Goal: Information Seeking & Learning: Learn about a topic

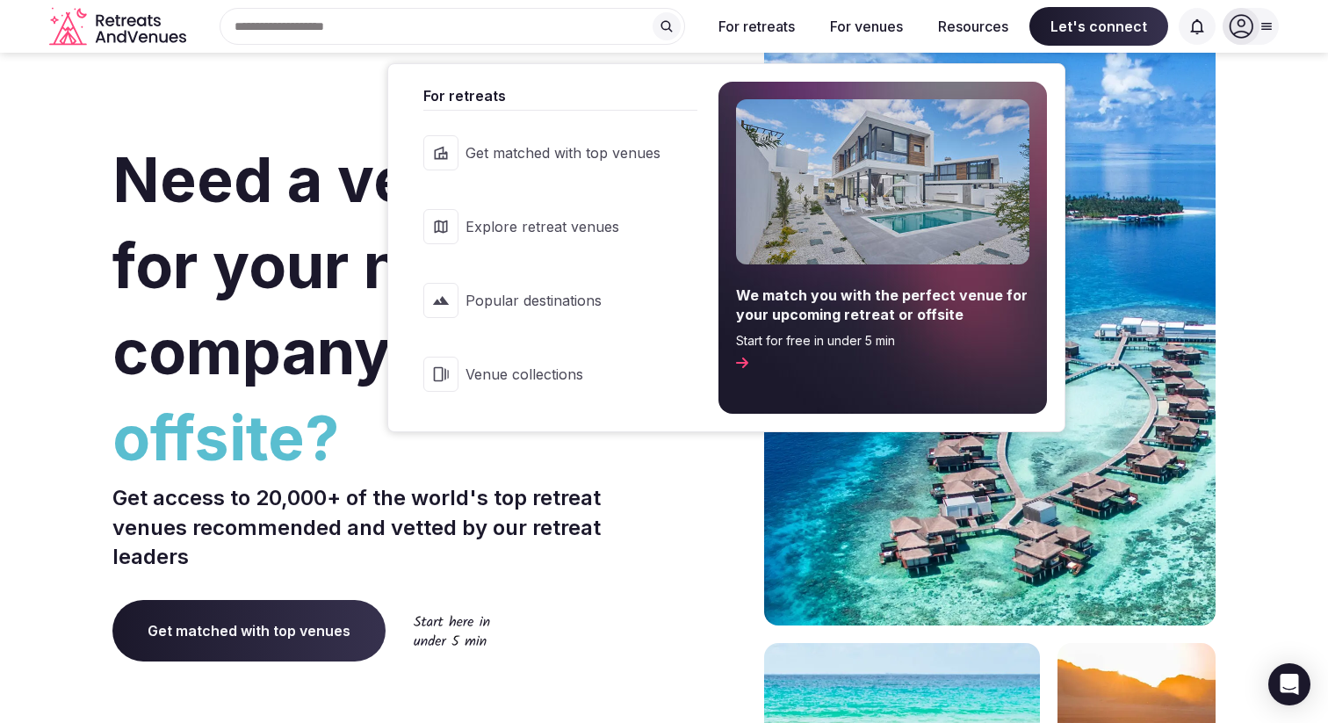
click at [589, 226] on span "Explore retreat venues" at bounding box center [562, 226] width 195 height 19
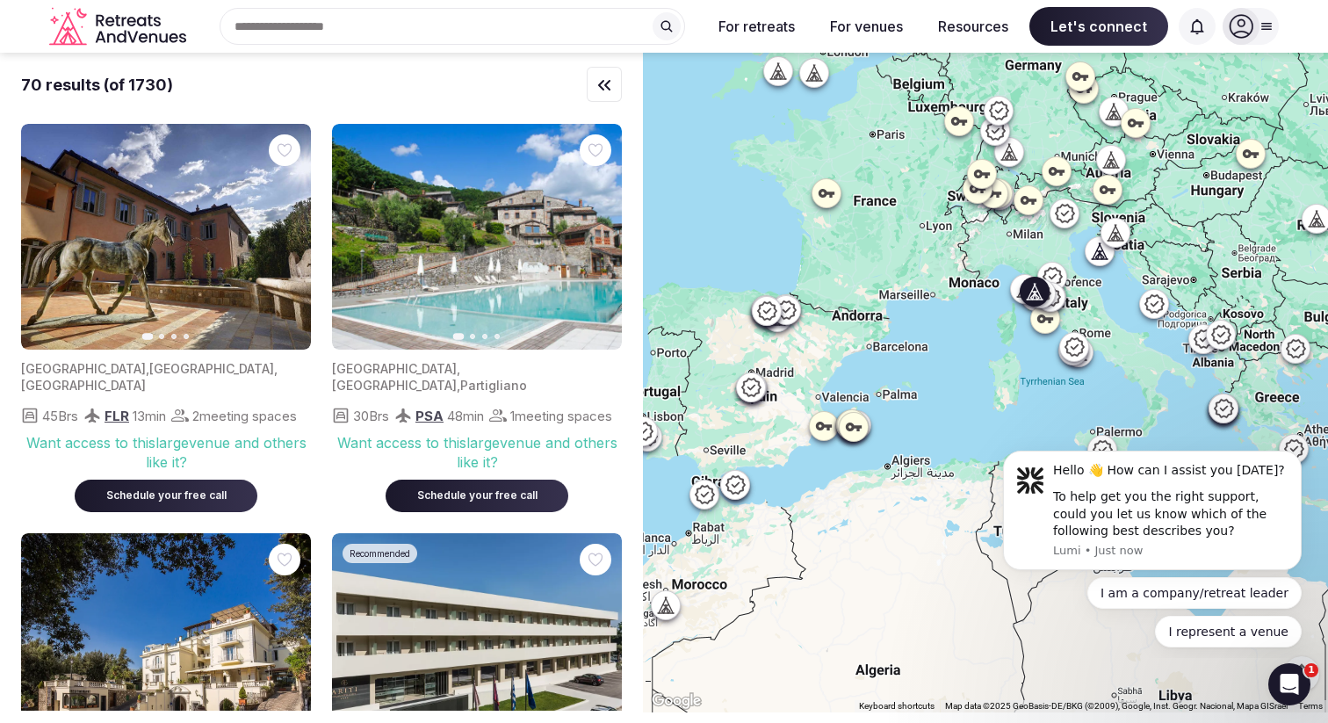
click at [593, 236] on icon "button" at bounding box center [597, 237] width 14 height 14
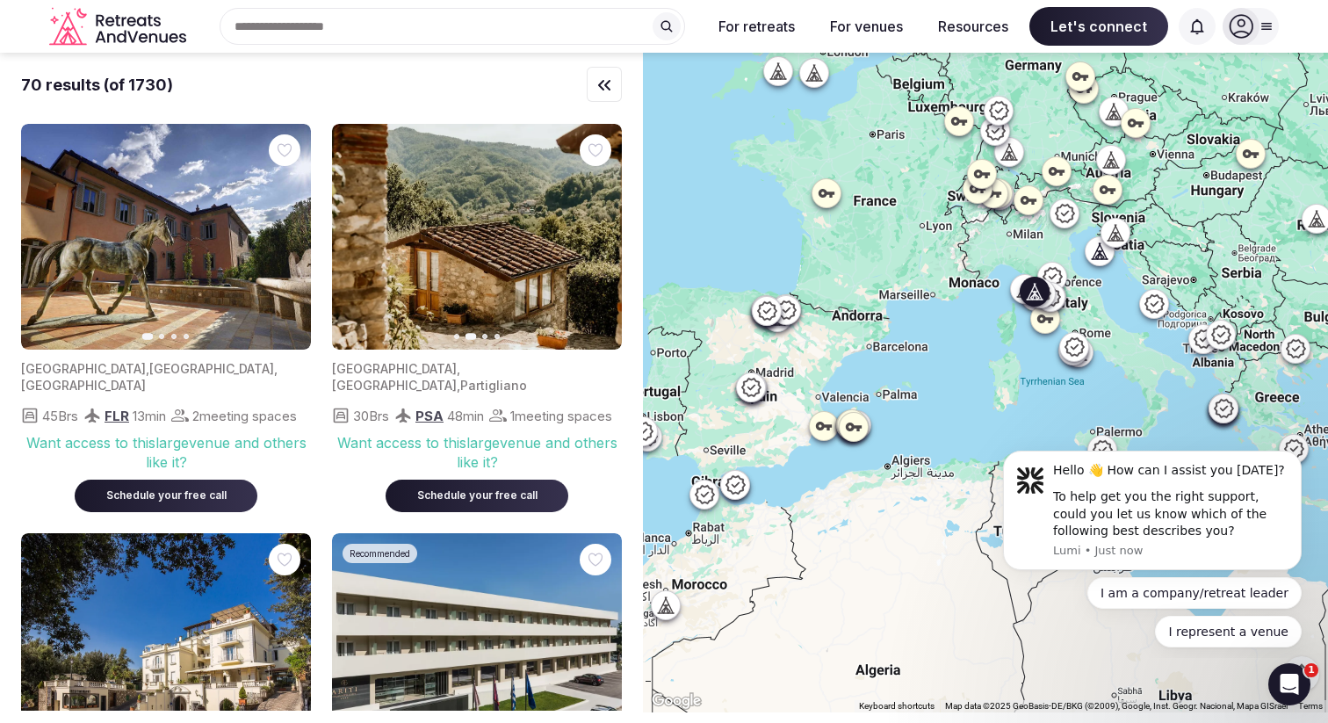
click at [593, 236] on icon "button" at bounding box center [597, 237] width 14 height 14
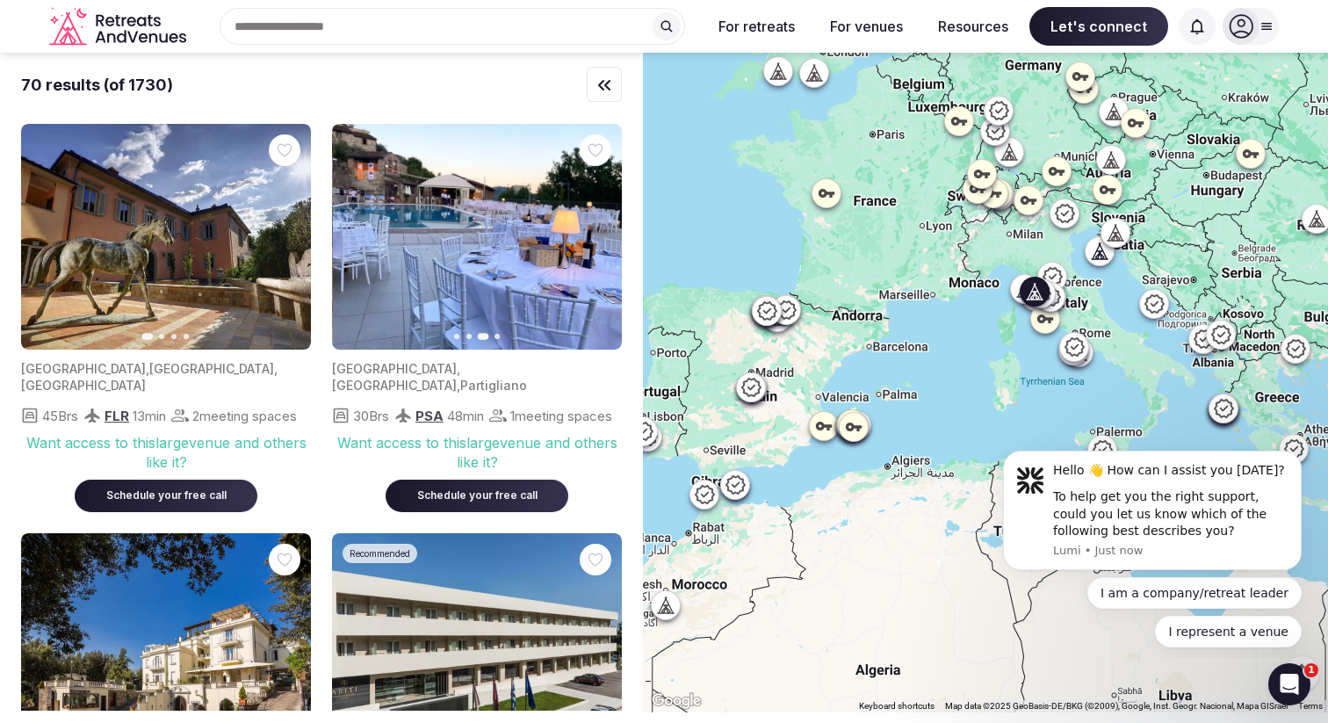
click at [593, 236] on icon "button" at bounding box center [597, 237] width 14 height 14
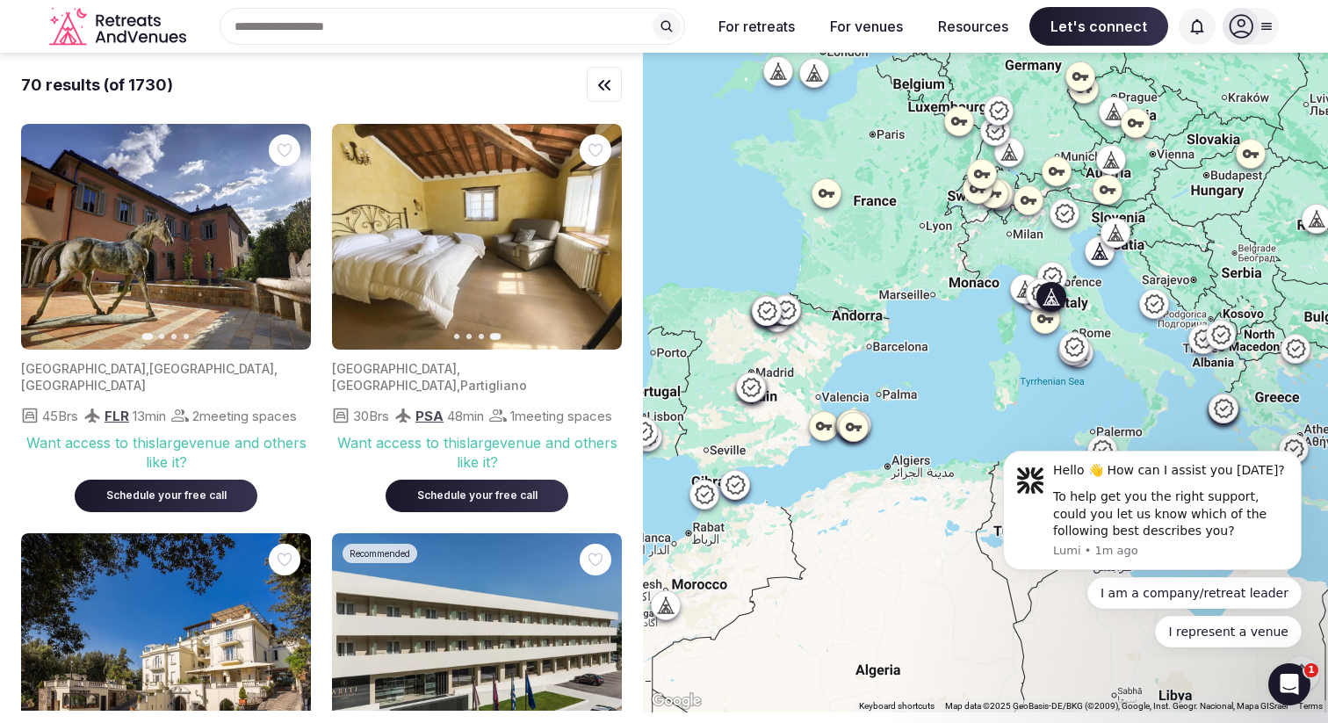
click at [290, 239] on icon "button" at bounding box center [286, 237] width 14 height 14
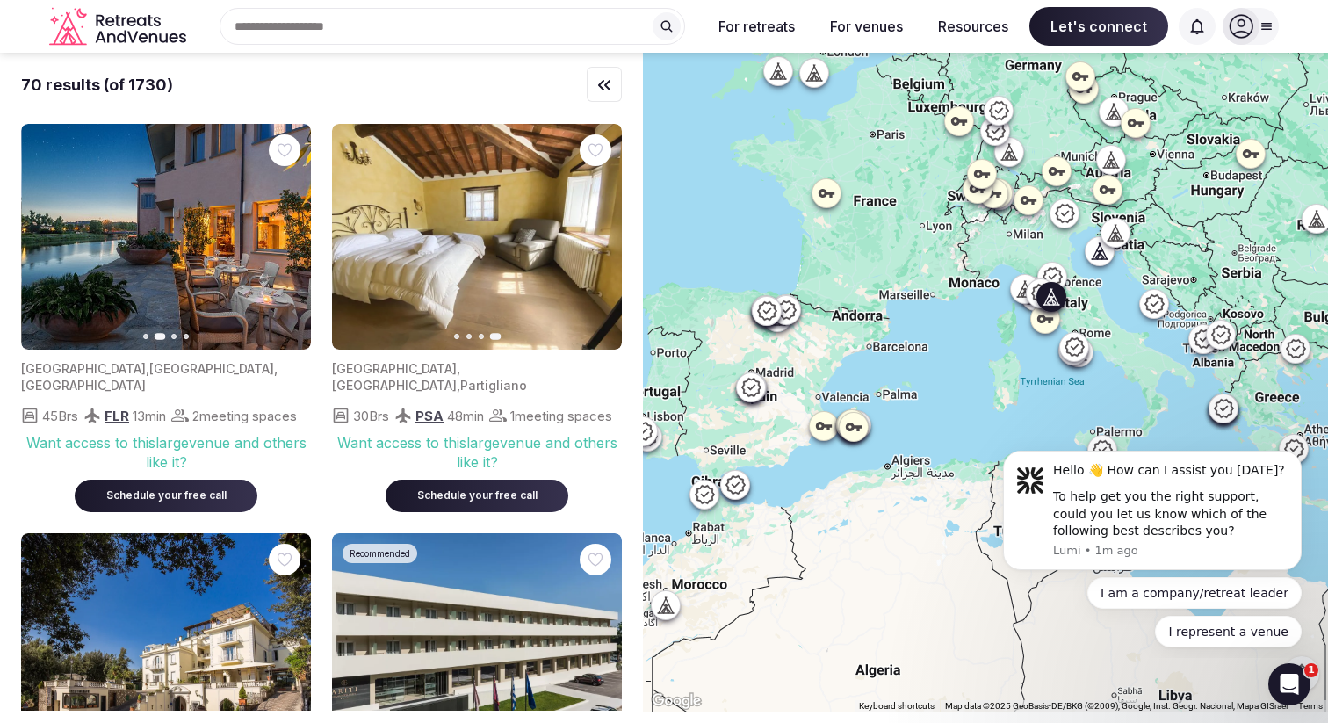
click at [290, 239] on icon "button" at bounding box center [286, 237] width 14 height 14
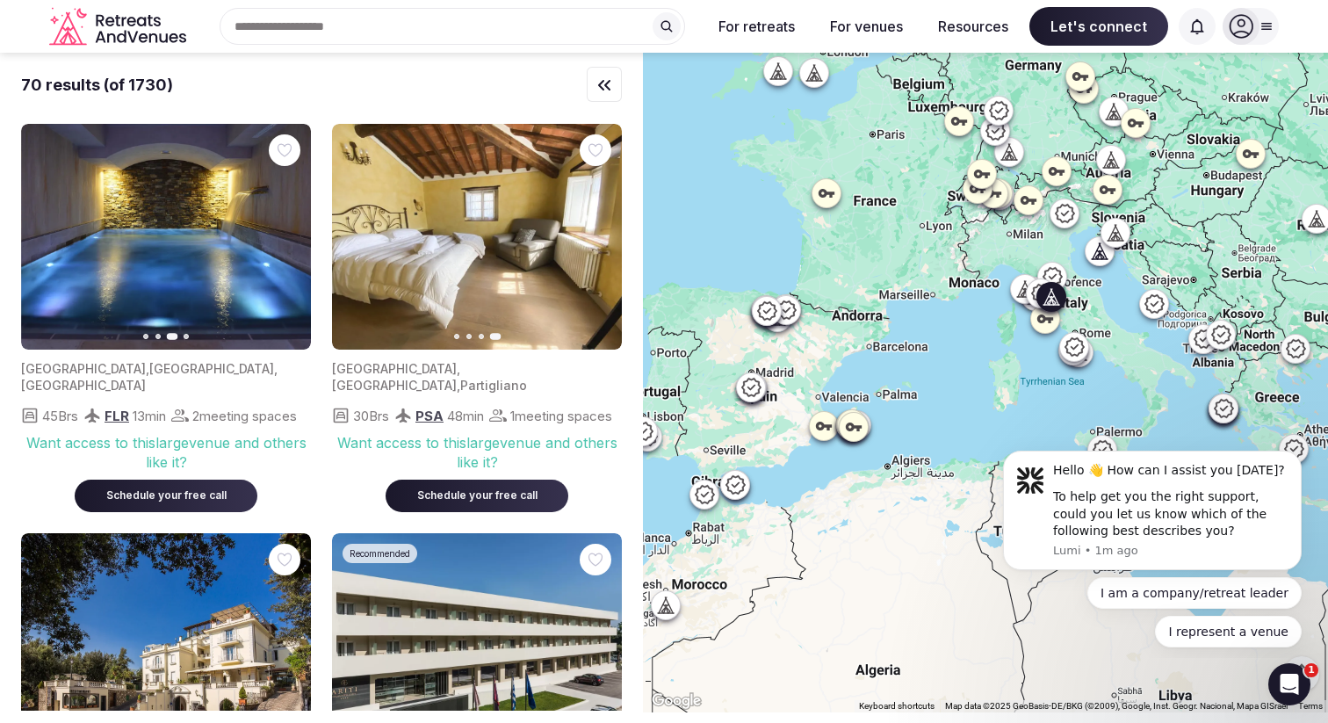
click at [290, 239] on icon "button" at bounding box center [286, 237] width 14 height 14
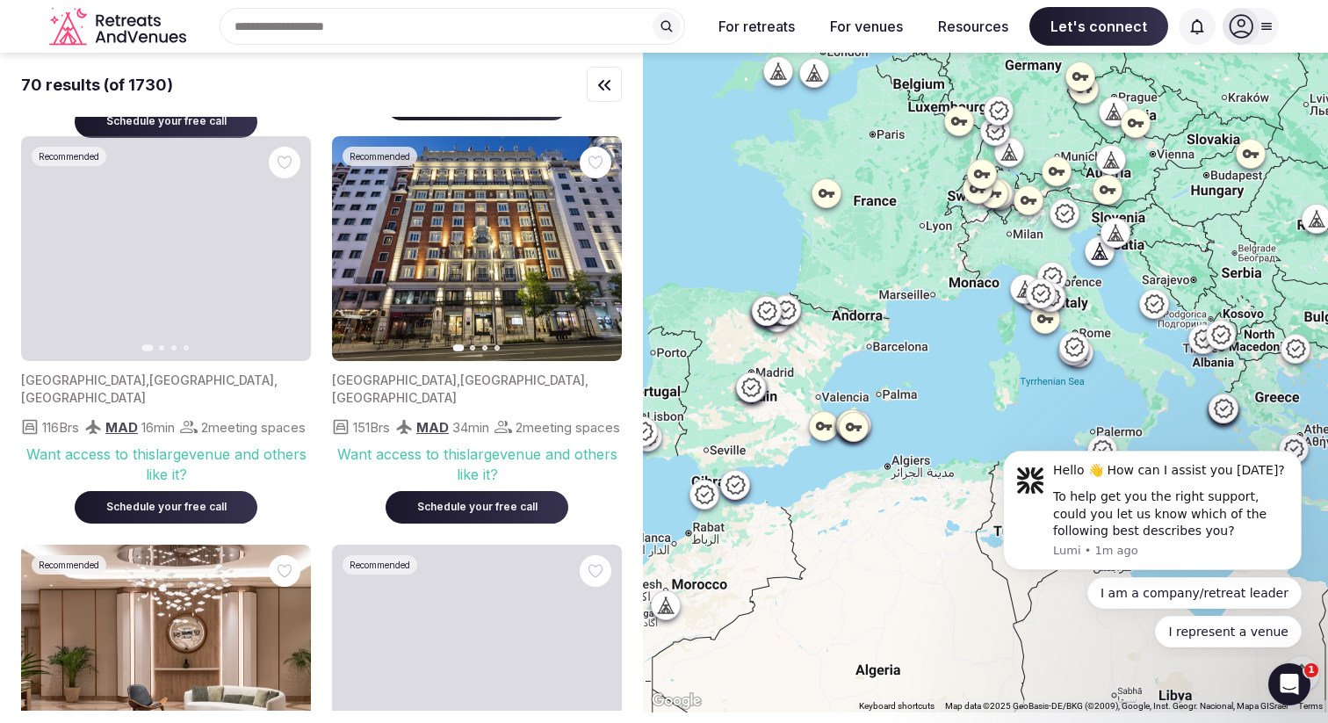
scroll to position [3210, 0]
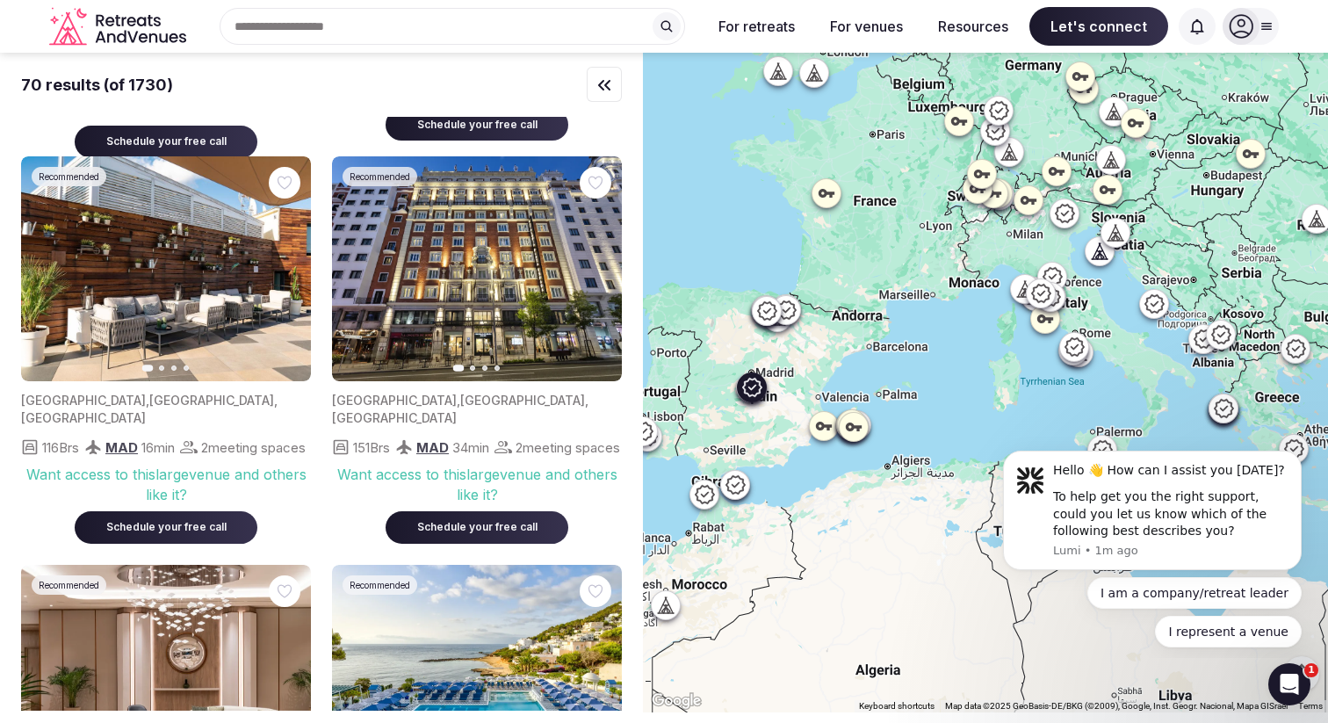
click at [292, 276] on icon "button" at bounding box center [286, 269] width 14 height 14
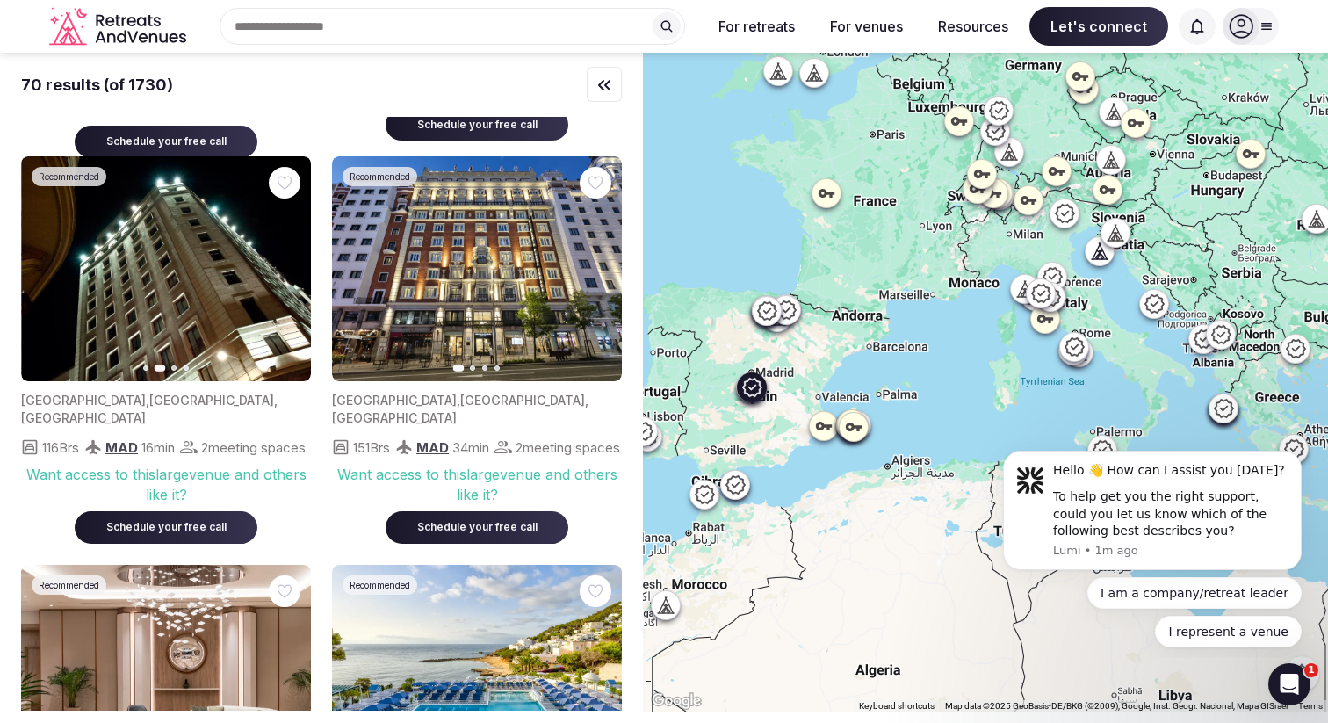
click at [292, 276] on icon "button" at bounding box center [286, 269] width 14 height 14
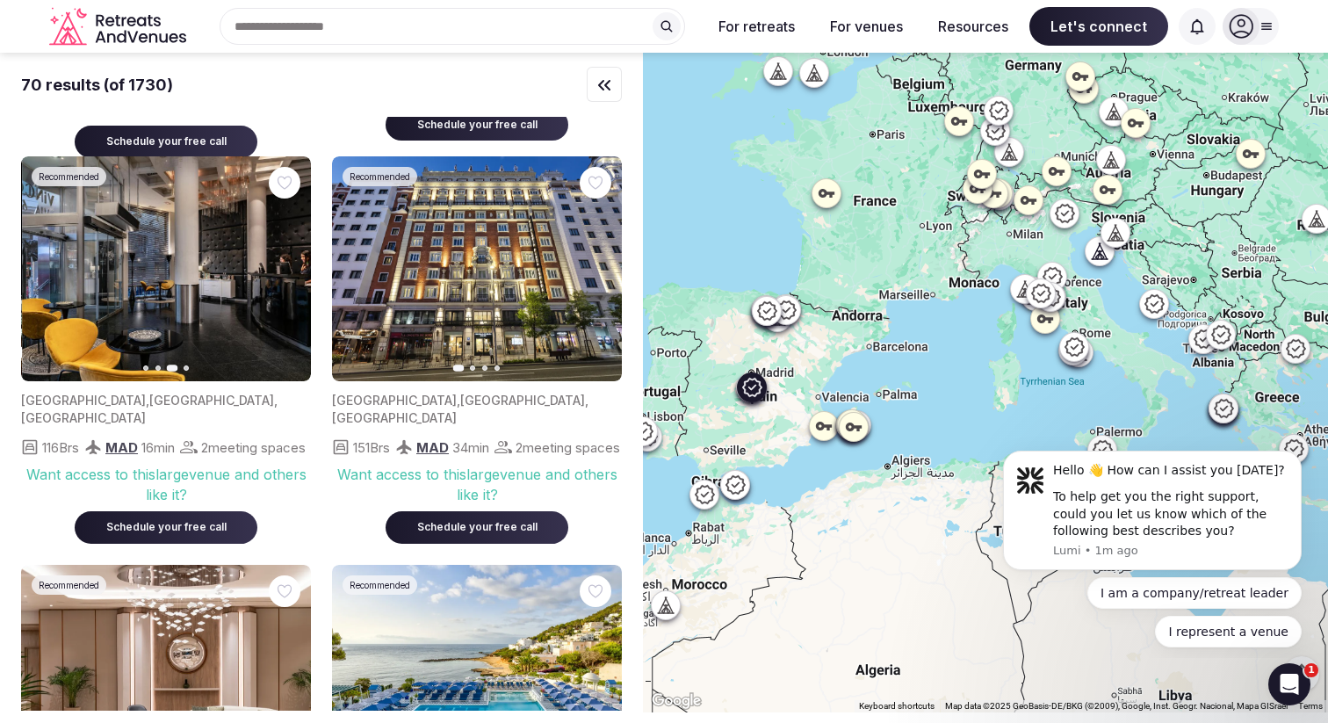
click at [292, 276] on icon "button" at bounding box center [286, 269] width 14 height 14
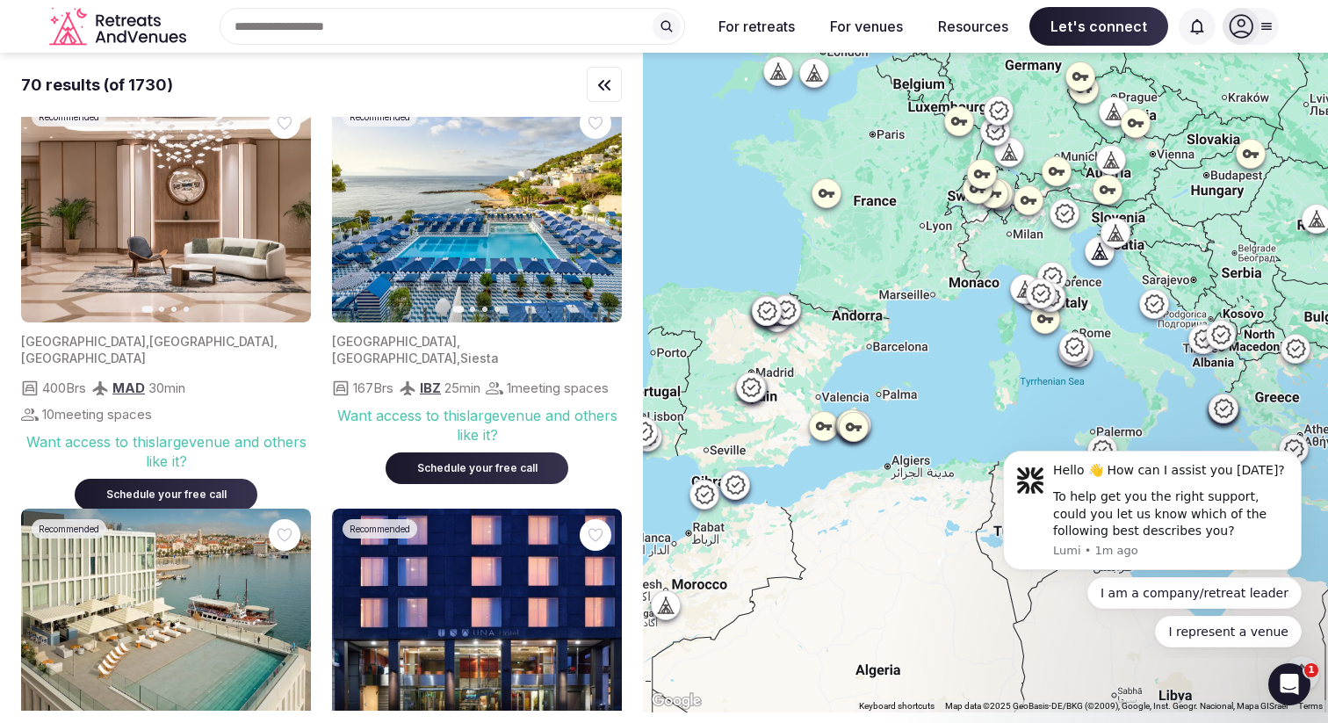
scroll to position [3679, 0]
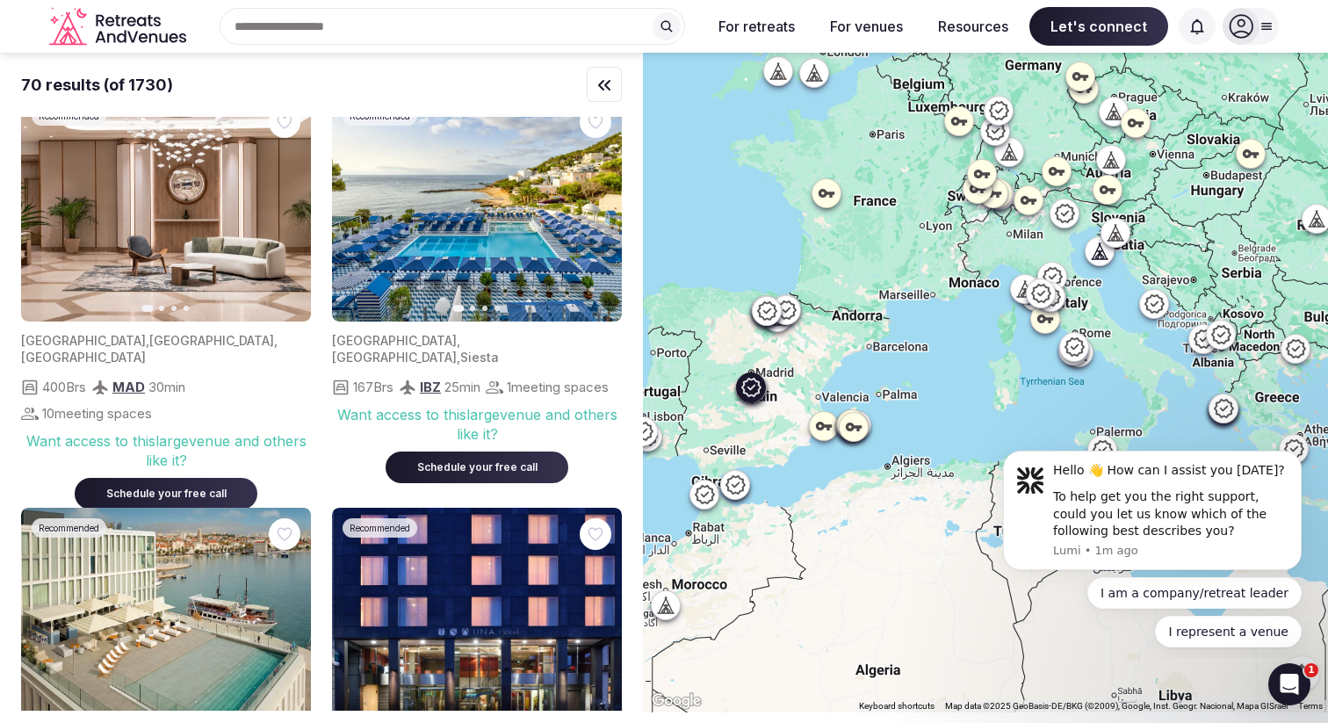
click at [286, 222] on button "Next slide" at bounding box center [286, 208] width 28 height 28
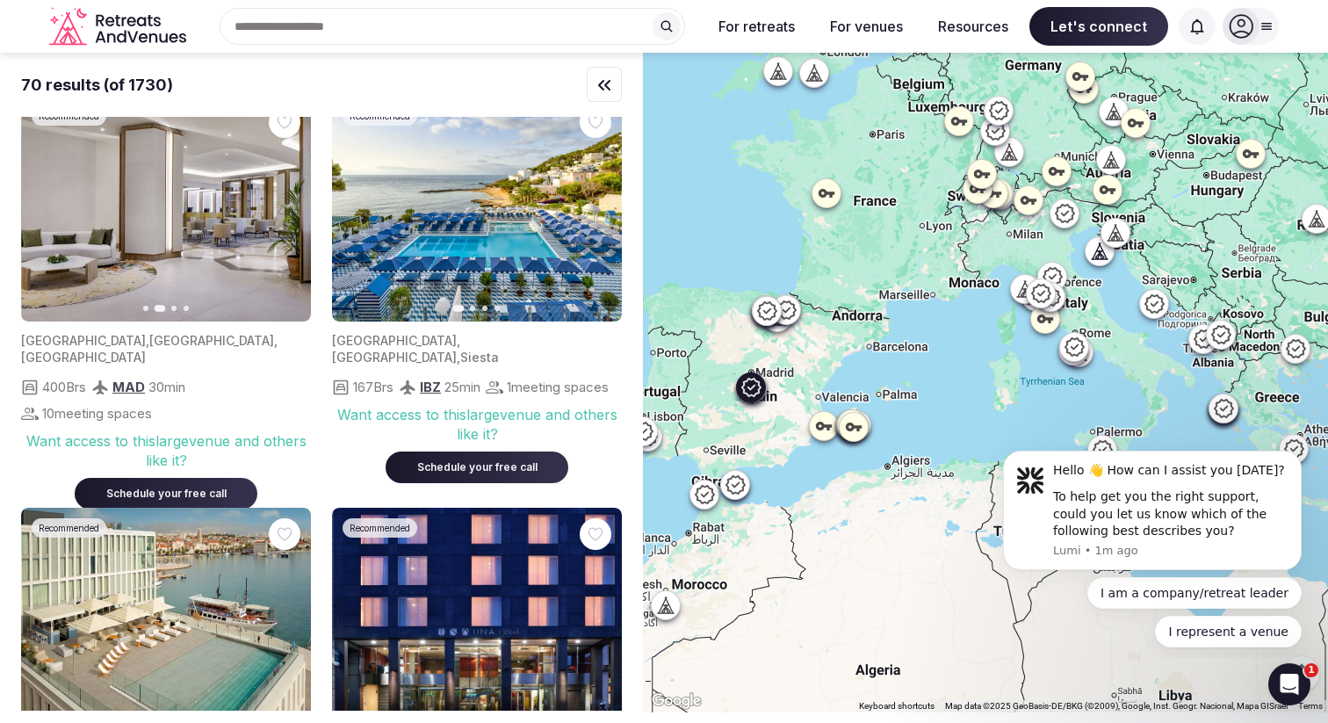
click at [286, 222] on button "Next slide" at bounding box center [286, 208] width 28 height 28
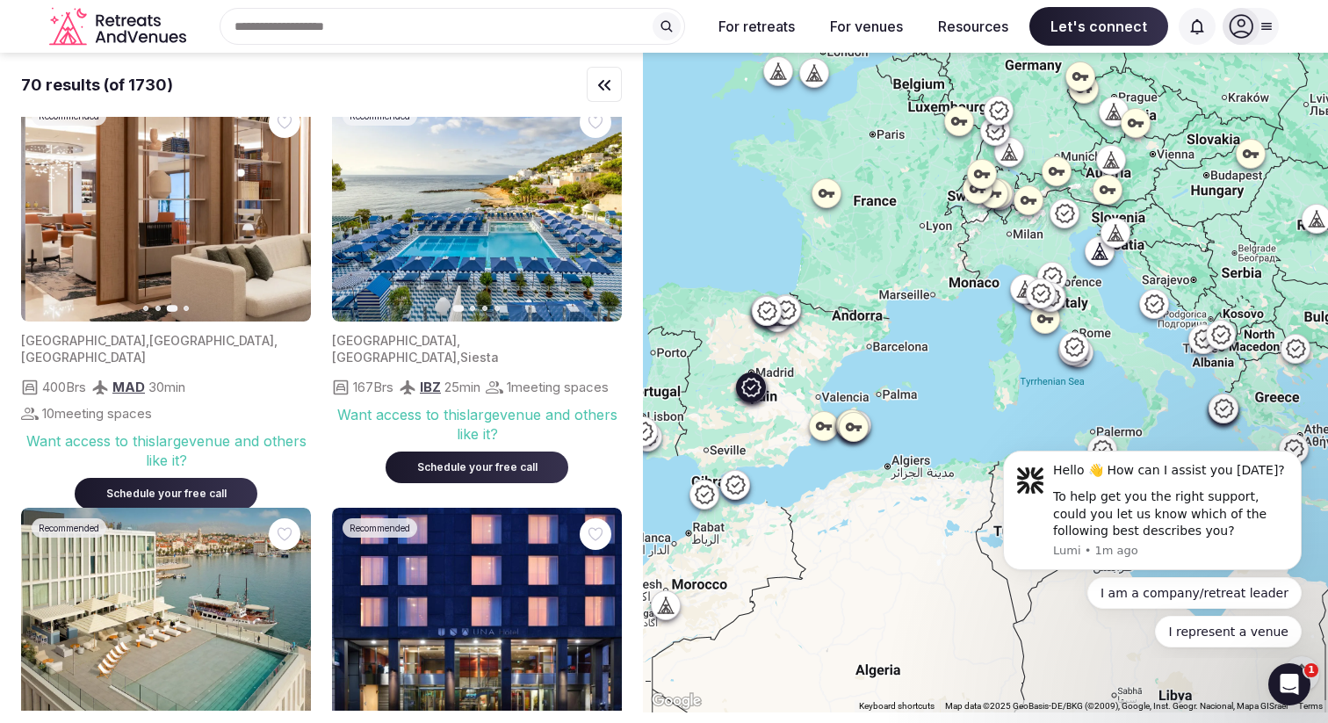
click at [286, 222] on button "Next slide" at bounding box center [286, 208] width 28 height 28
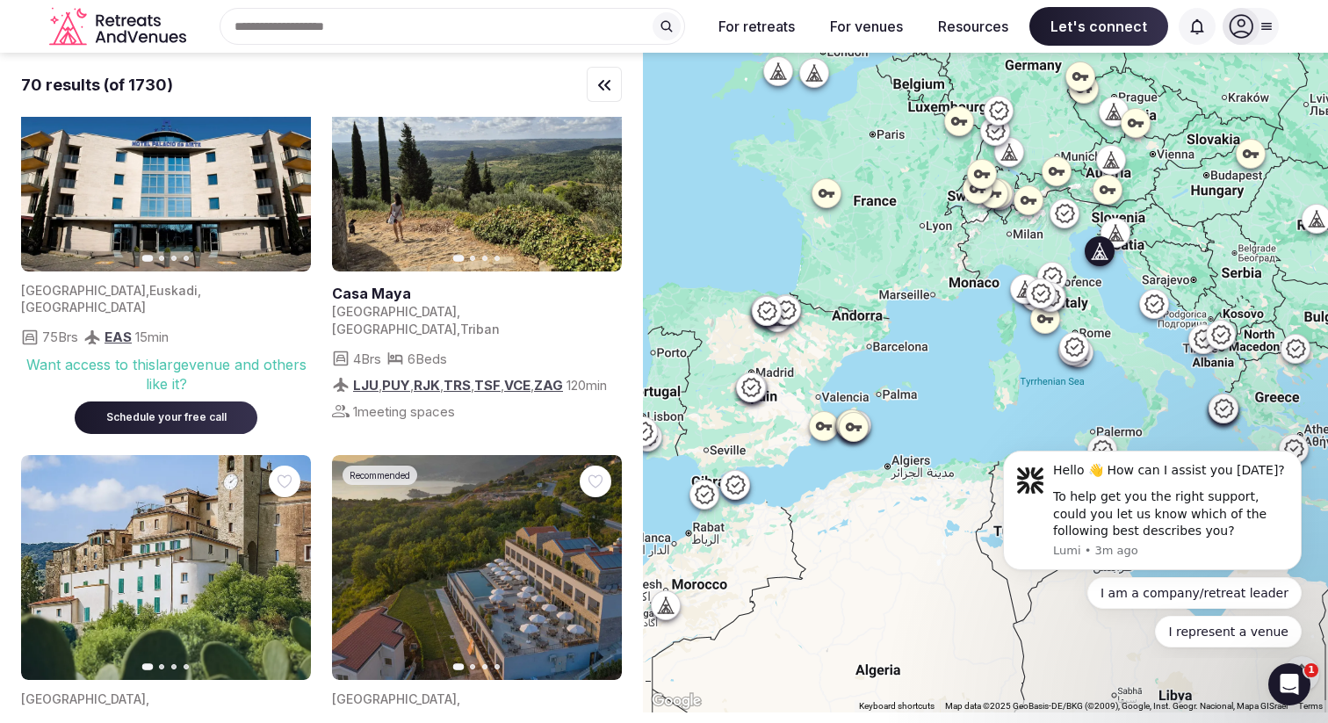
scroll to position [2080, 0]
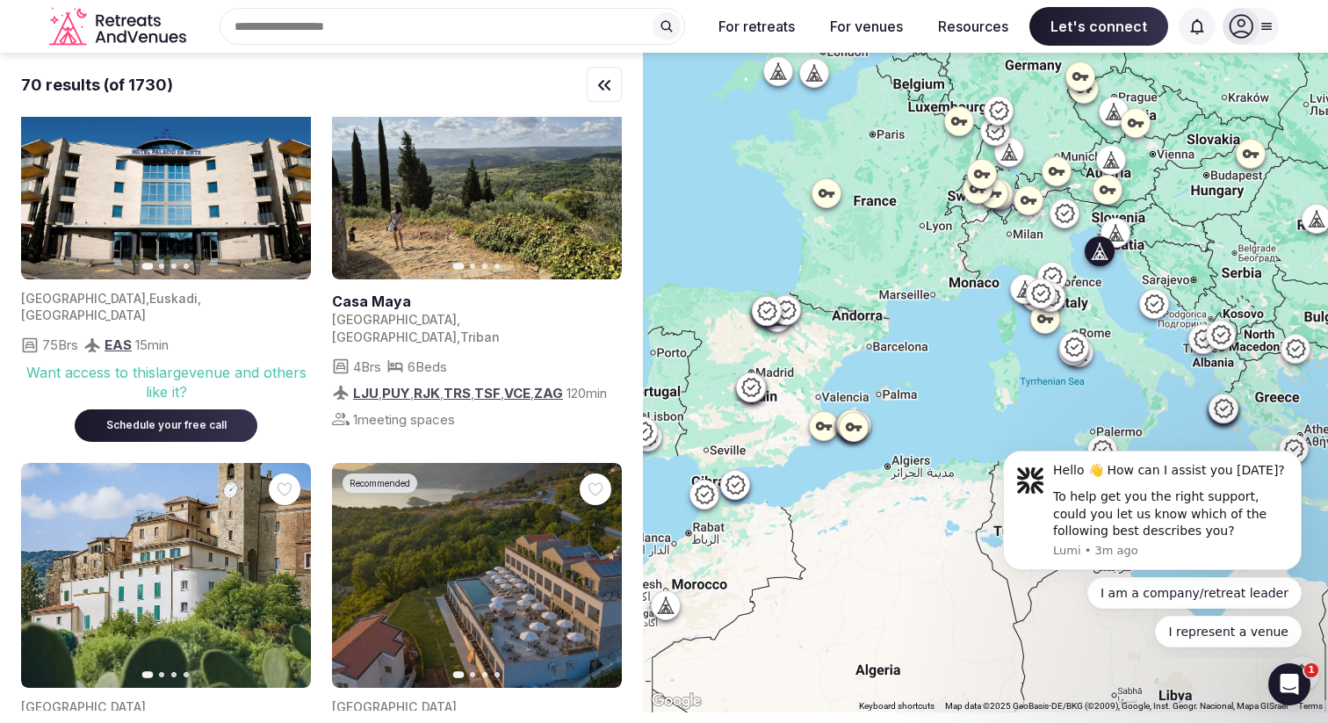
click at [591, 173] on icon "button" at bounding box center [597, 166] width 14 height 14
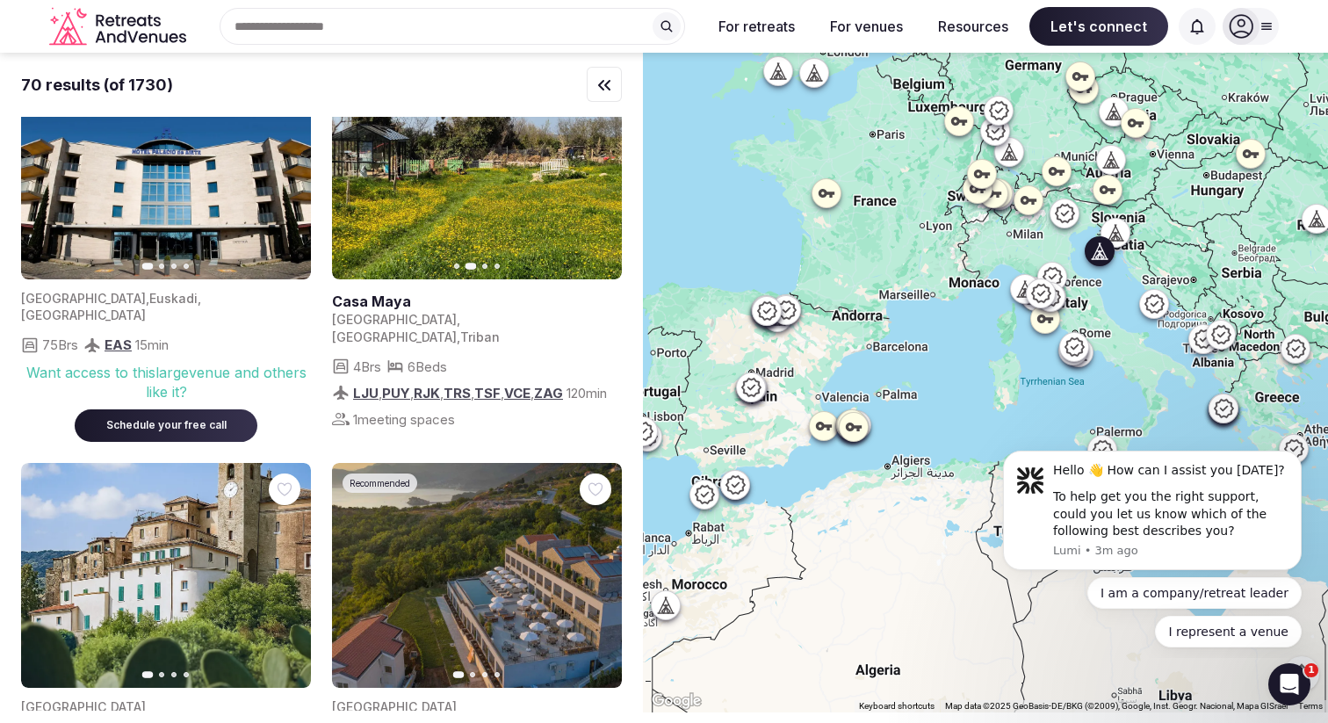
click at [591, 173] on icon "button" at bounding box center [597, 166] width 14 height 14
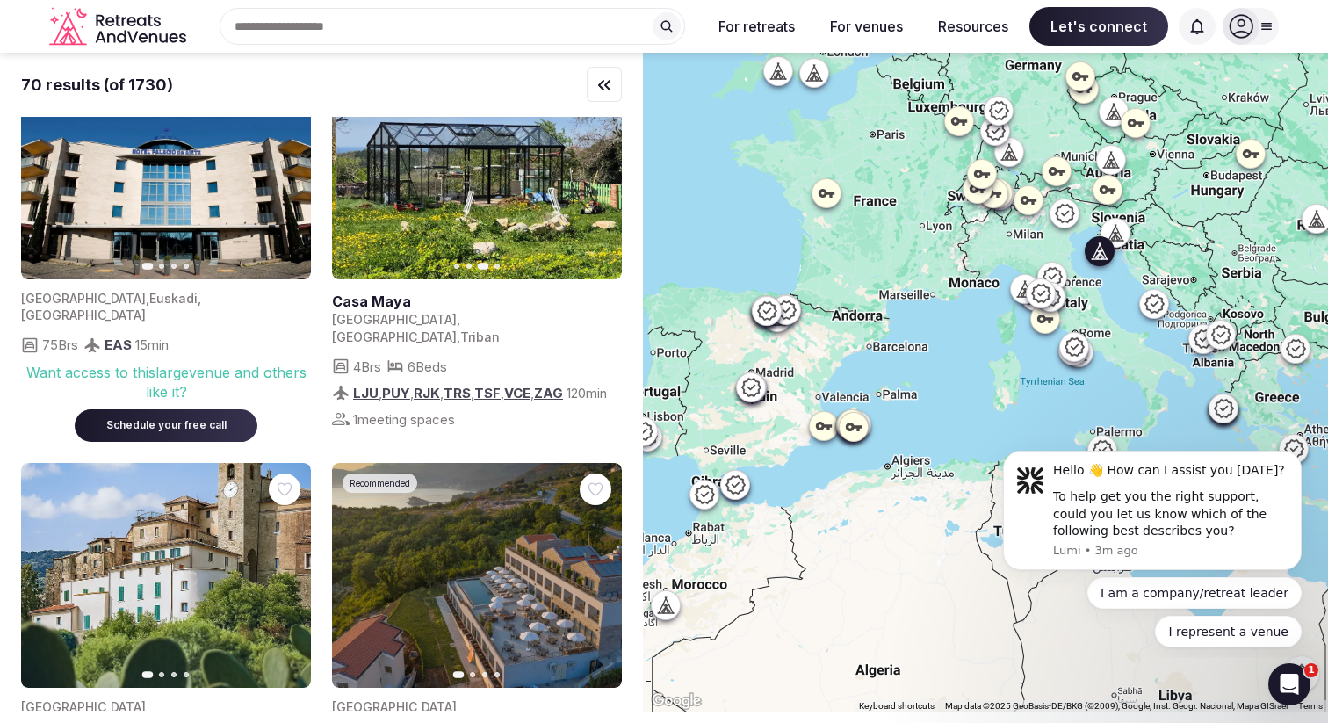
click at [591, 173] on icon "button" at bounding box center [597, 166] width 14 height 14
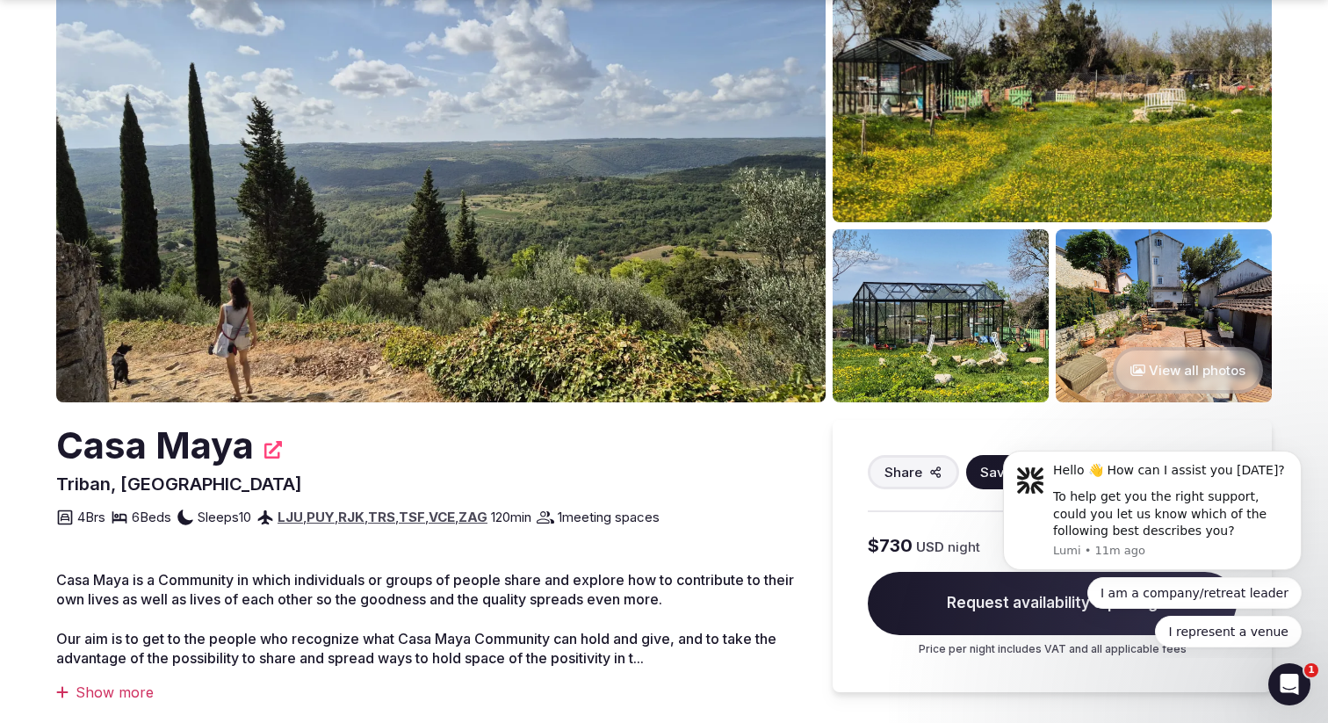
scroll to position [119, 0]
